Goal: Information Seeking & Learning: Learn about a topic

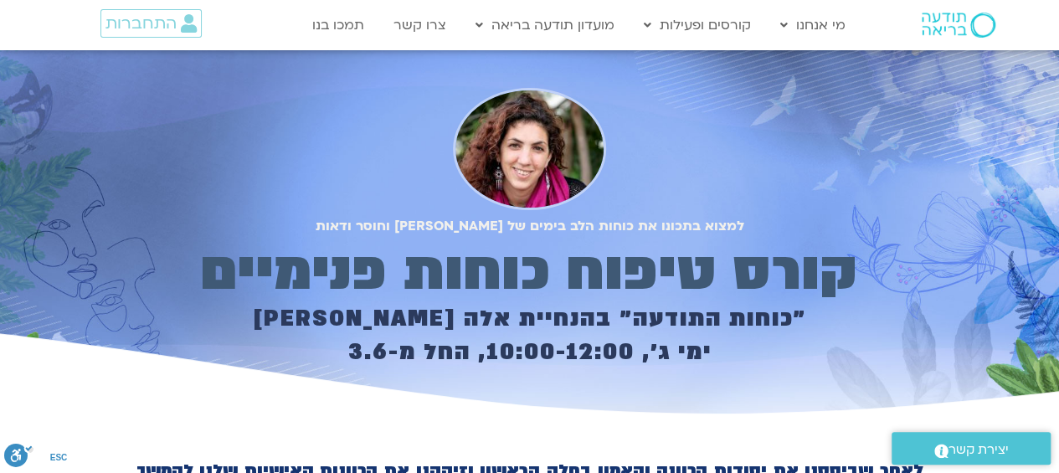
click at [645, 152] on div at bounding box center [529, 149] width 764 height 122
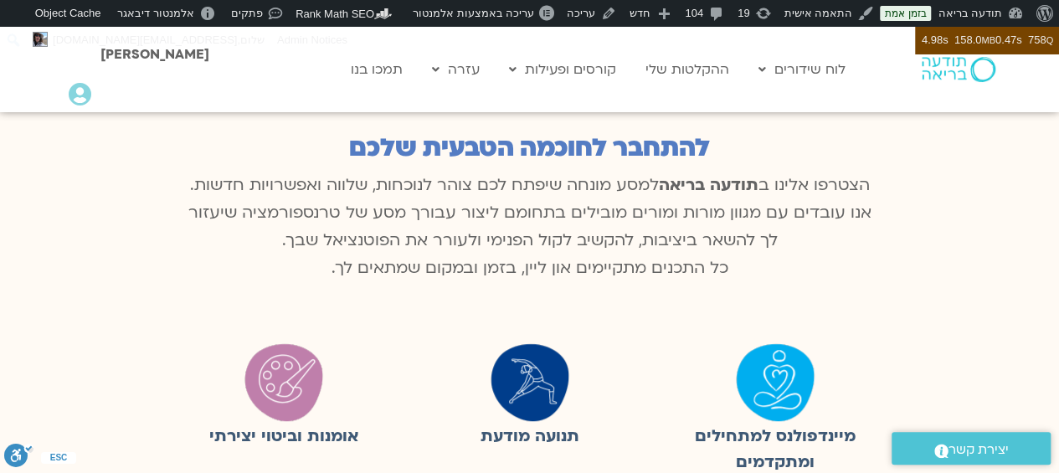
scroll to position [13, 0]
click at [939, 85] on div at bounding box center [934, 69] width 145 height 85
click at [950, 78] on img at bounding box center [959, 69] width 74 height 25
